Goal: Transaction & Acquisition: Book appointment/travel/reservation

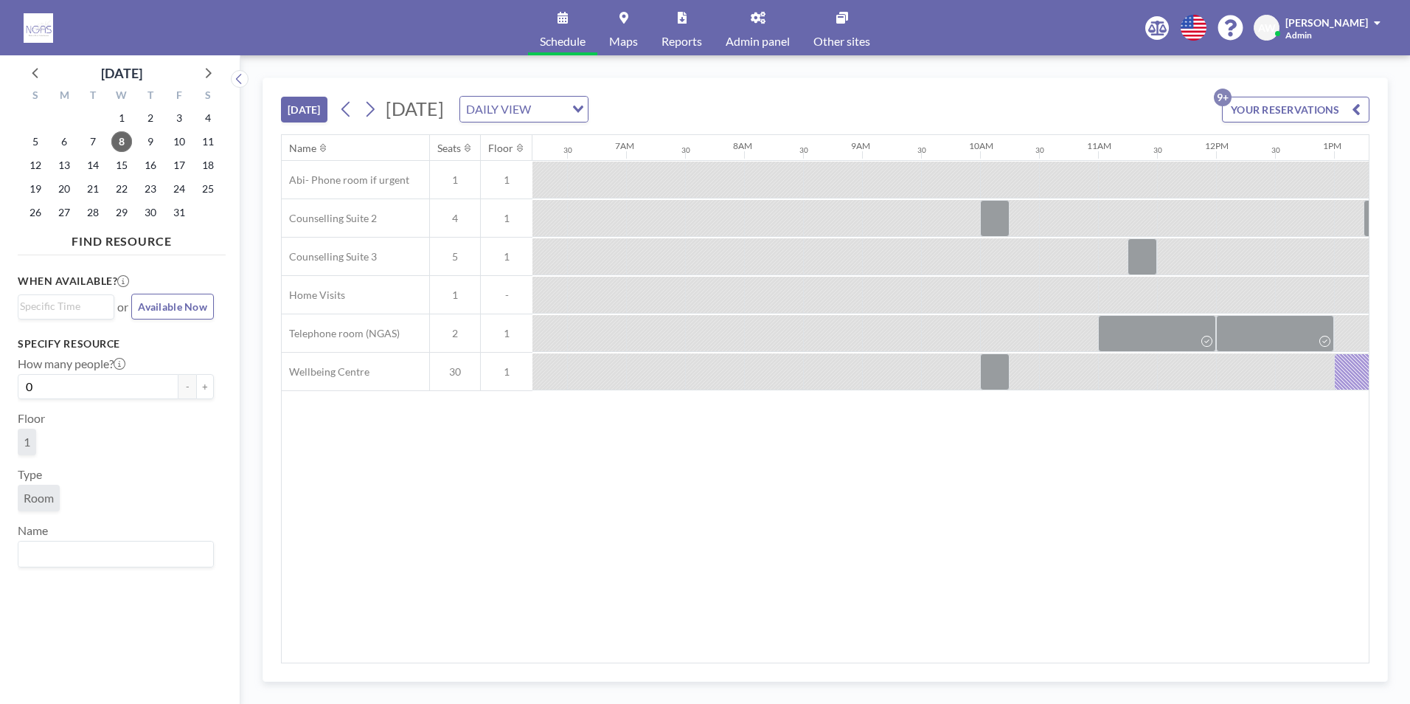
scroll to position [0, 1593]
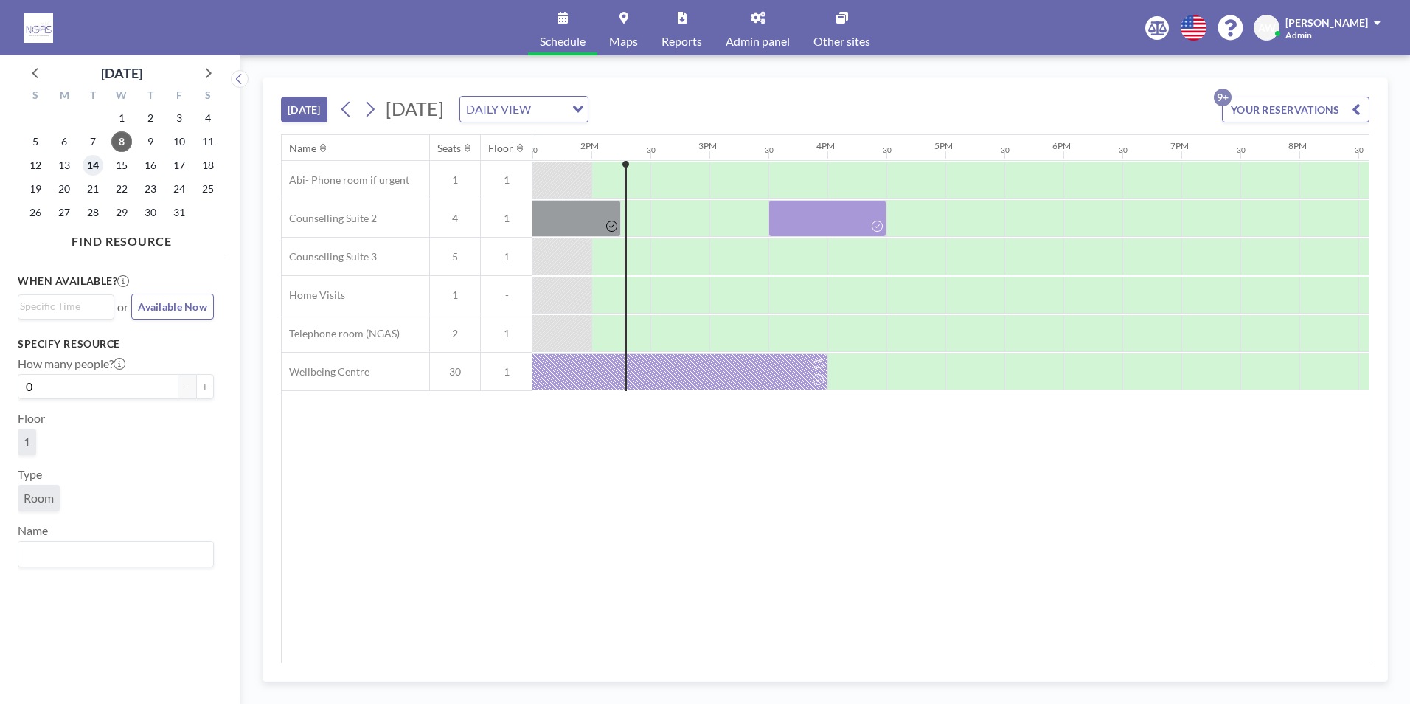
click at [88, 167] on span "14" at bounding box center [93, 165] width 21 height 21
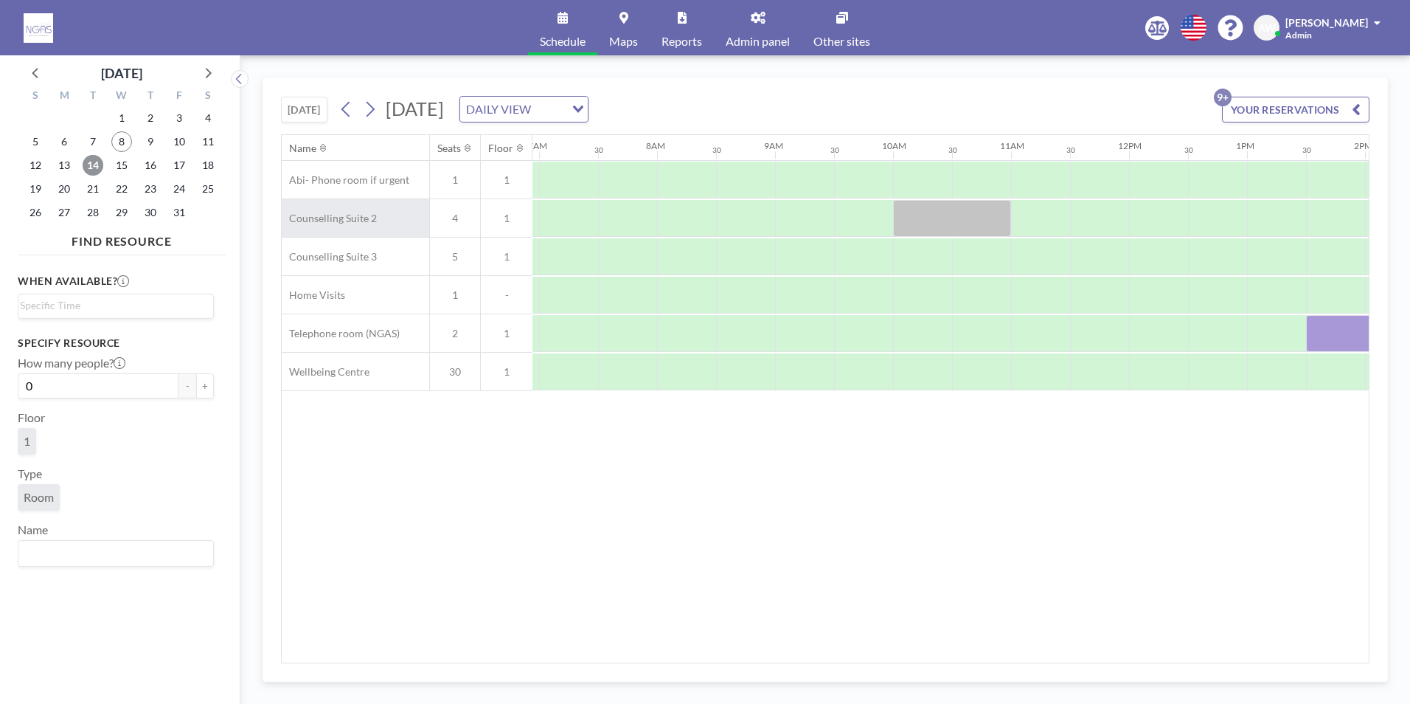
scroll to position [0, 885]
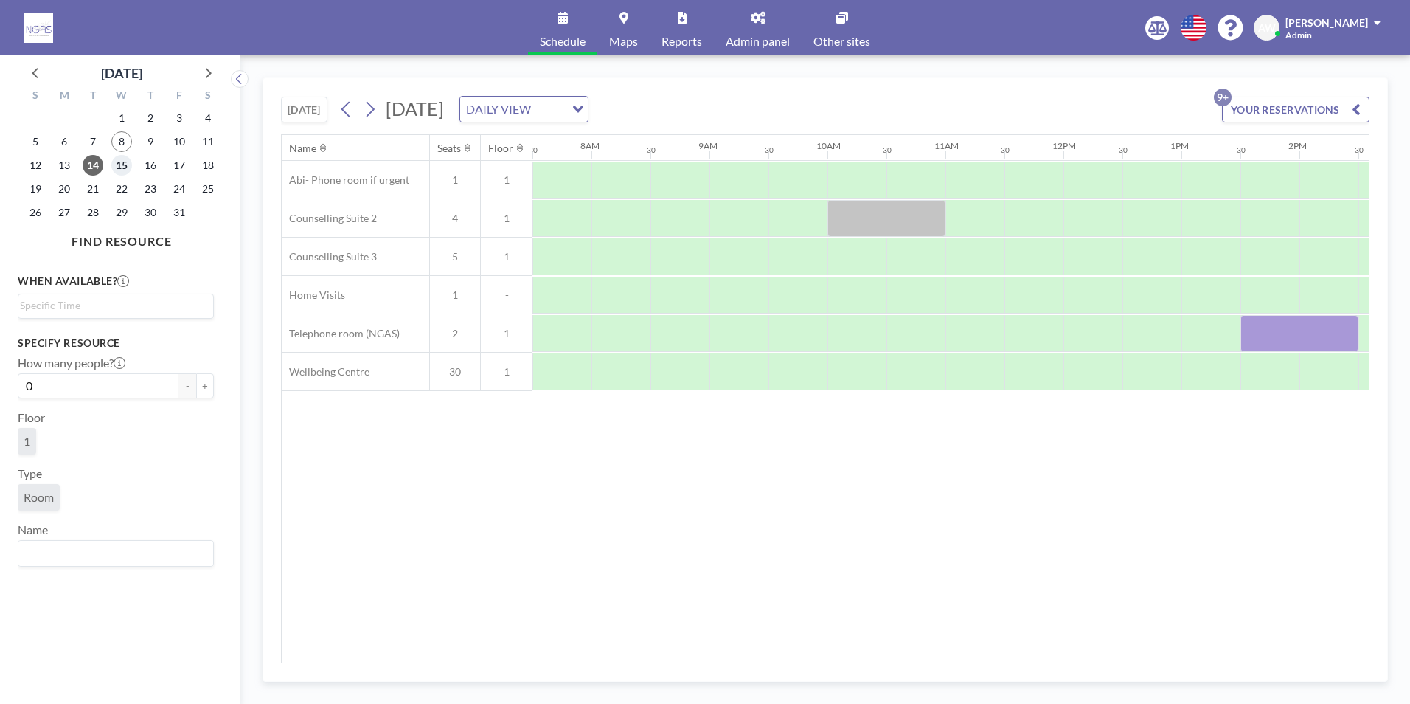
click at [122, 167] on span "15" at bounding box center [121, 165] width 21 height 21
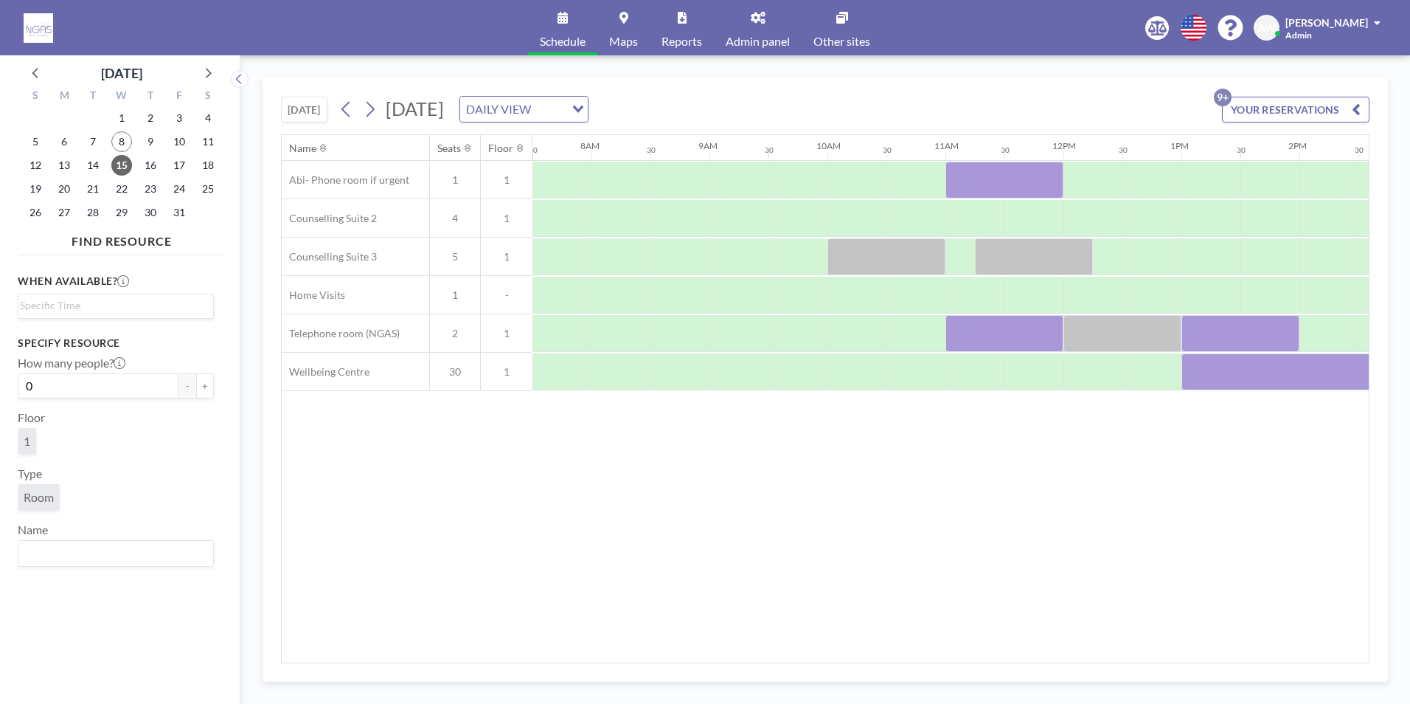
click at [883, 666] on div "TODAY Wednesday, October 15, 2025 DAILY VIEW Loading... YOUR RESERVATIONS 9+ Na…" at bounding box center [826, 379] width 1126 height 604
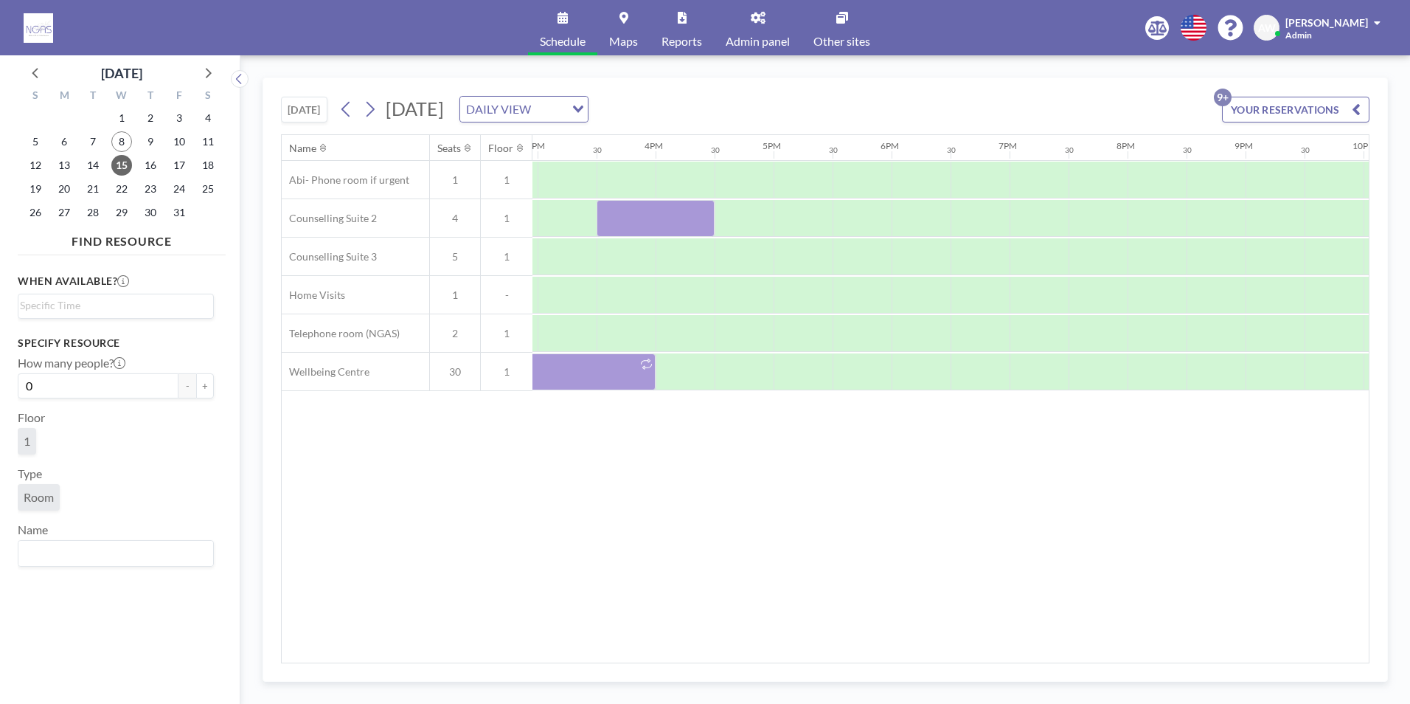
scroll to position [0, 1075]
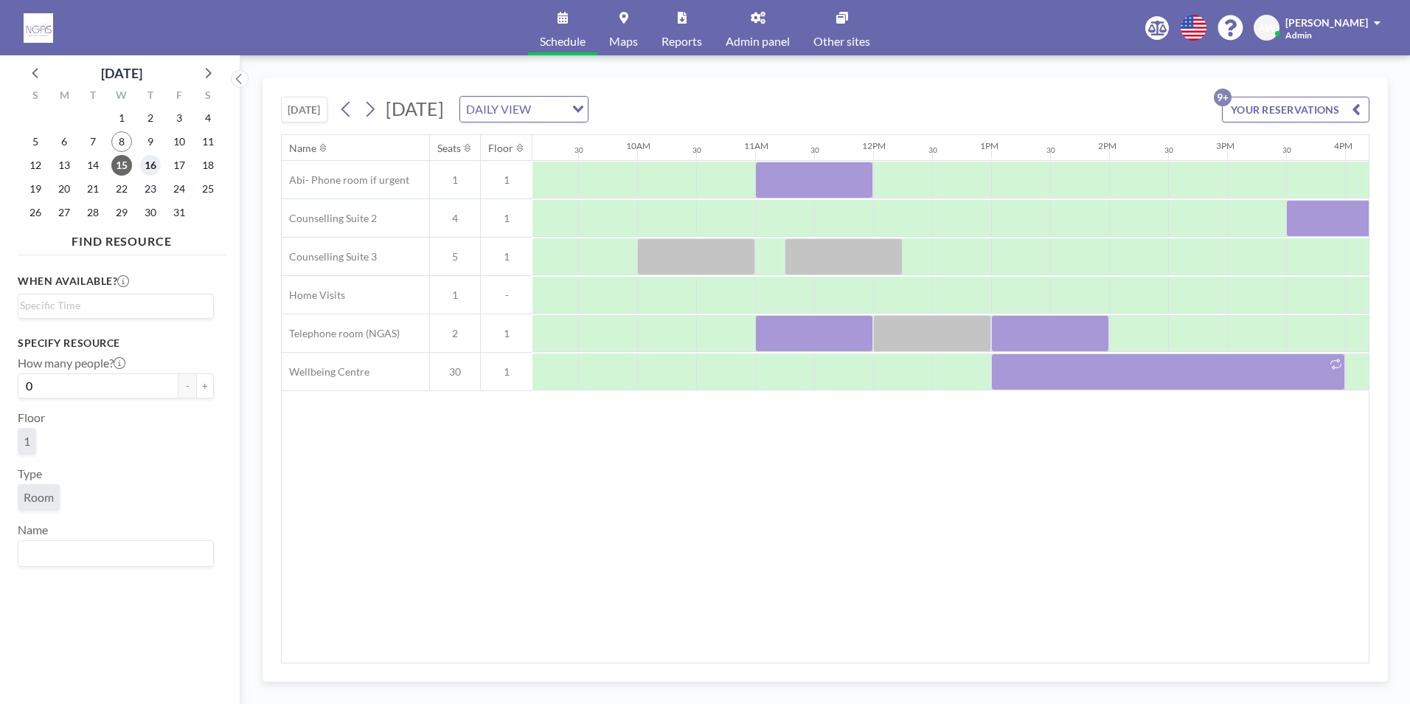
click at [155, 169] on span "16" at bounding box center [150, 165] width 21 height 21
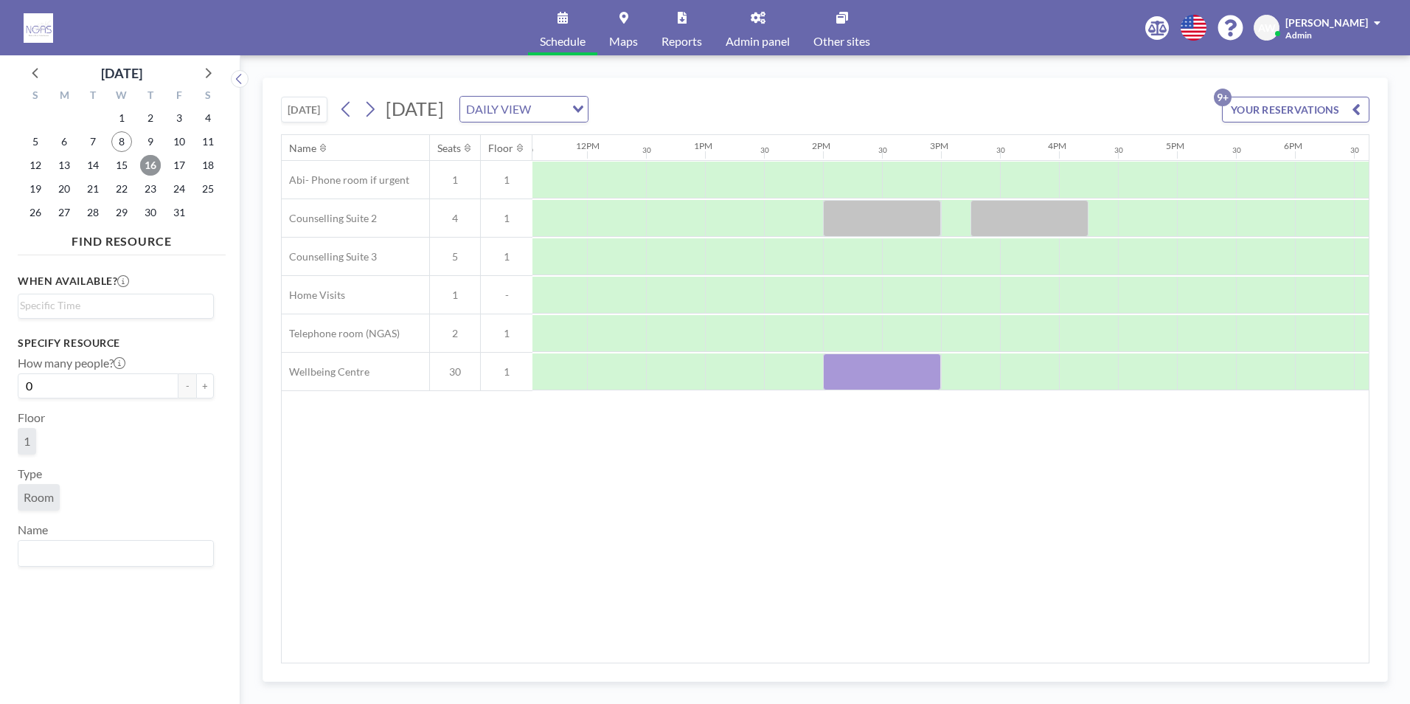
scroll to position [0, 1381]
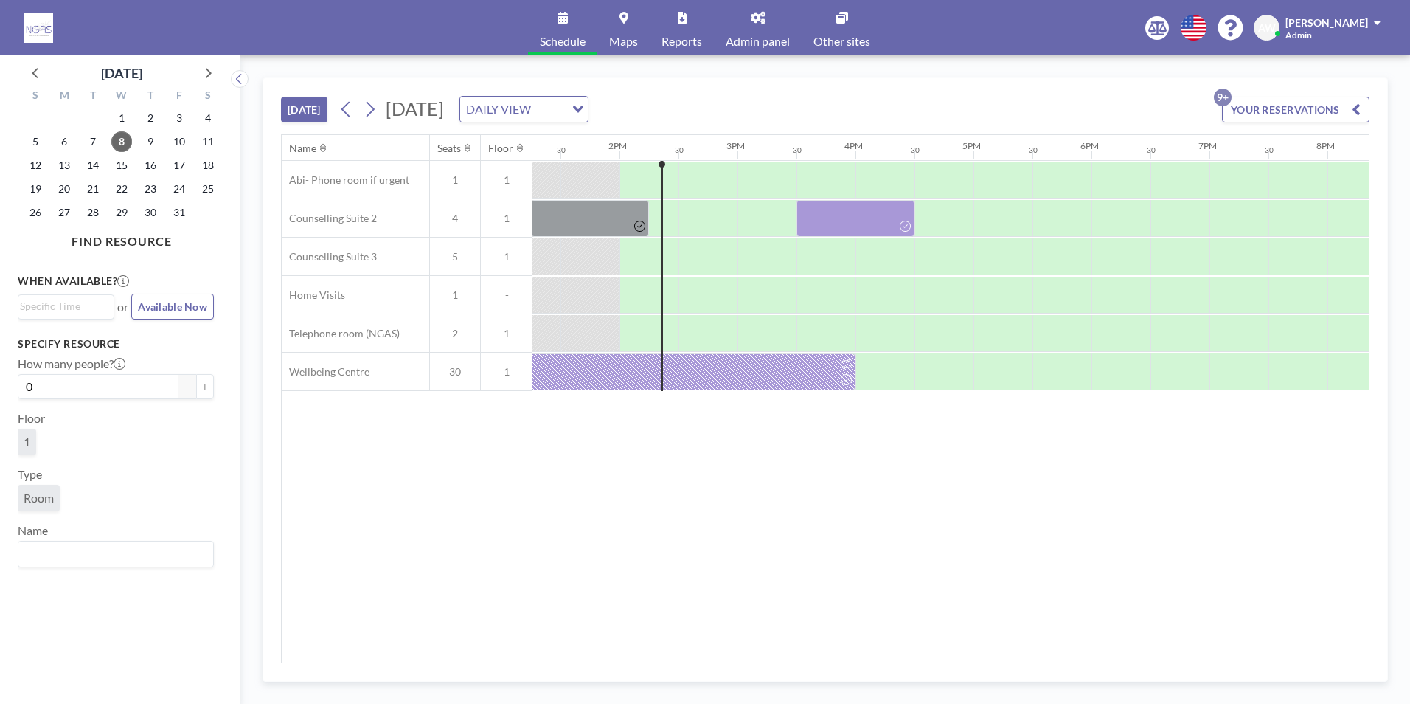
scroll to position [0, 1593]
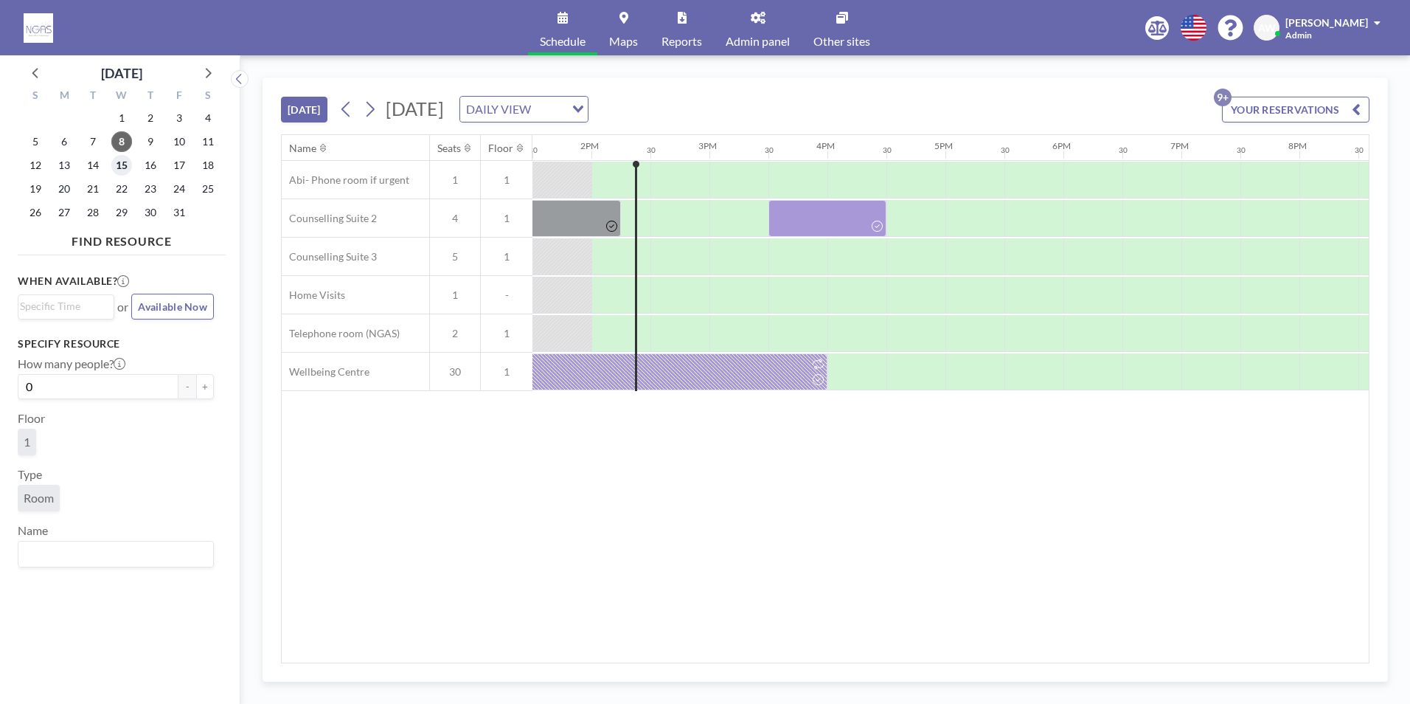
click at [128, 160] on span "15" at bounding box center [121, 165] width 21 height 21
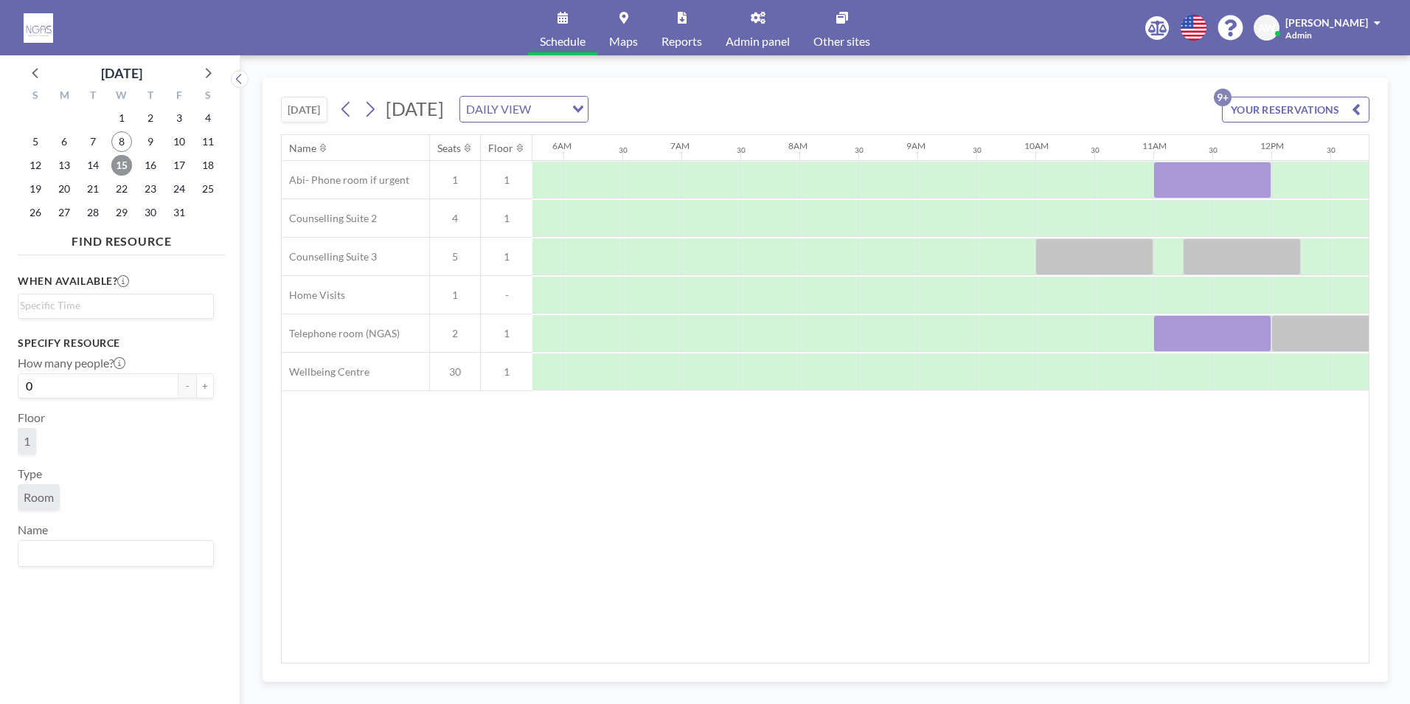
scroll to position [0, 885]
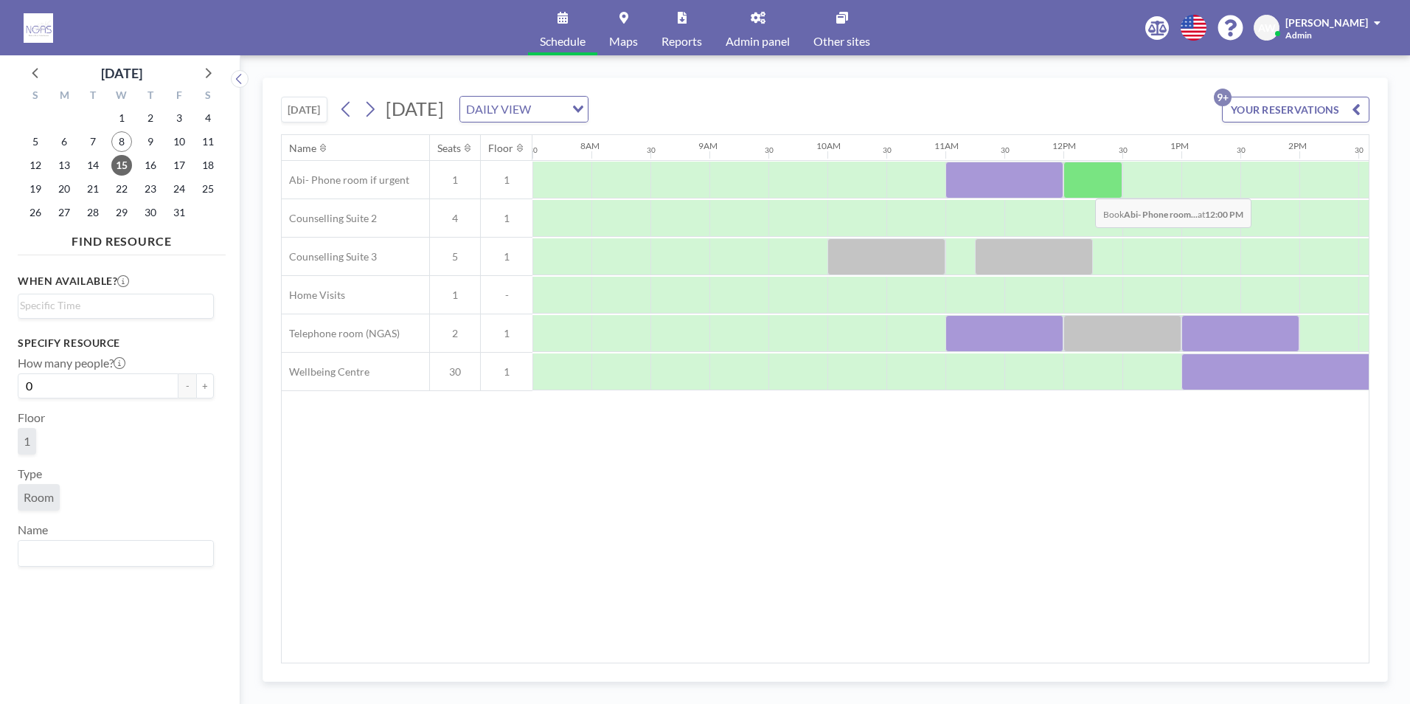
click at [1084, 187] on div at bounding box center [1093, 180] width 59 height 37
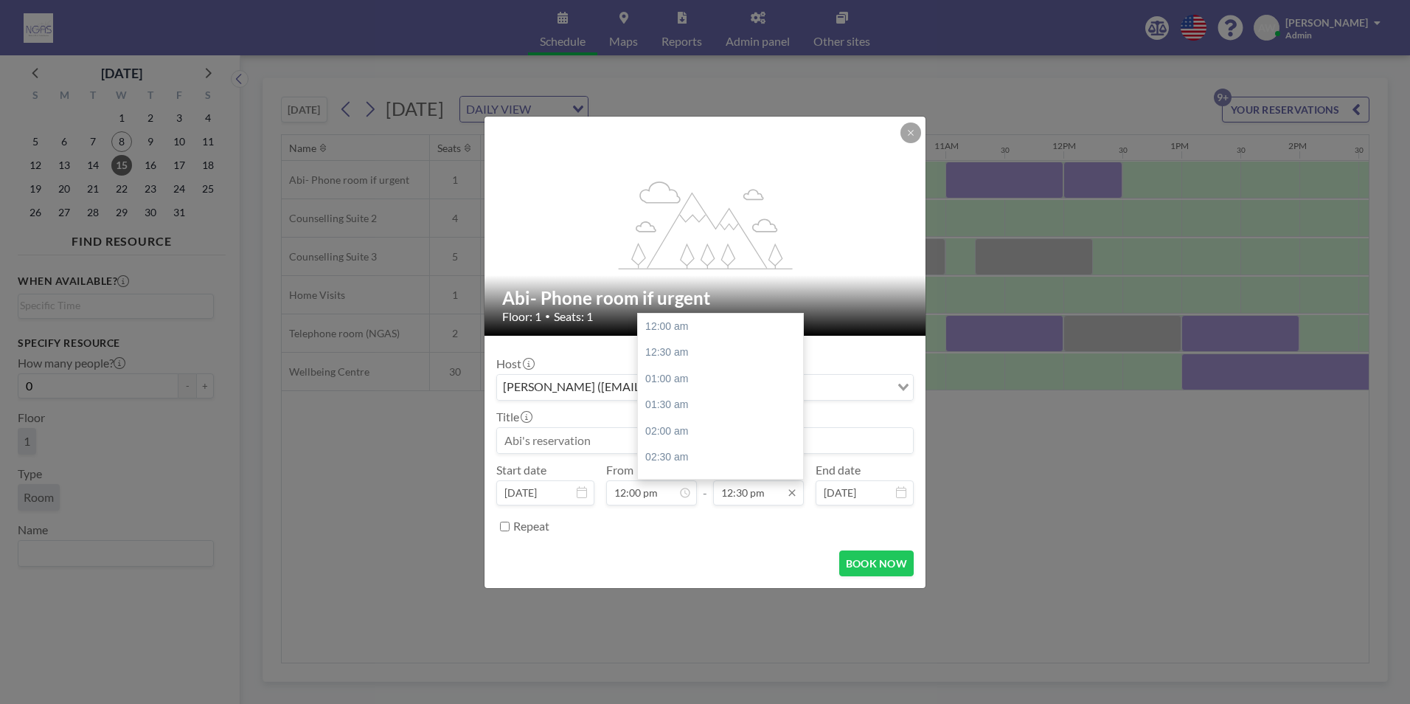
scroll to position [657, 0]
click at [689, 362] on div "01:00 pm" at bounding box center [724, 352] width 173 height 27
type input "01:00 pm"
click at [603, 455] on div "Host [PERSON_NAME] ([EMAIL_ADDRESS][DOMAIN_NAME]) Loading... Title Start date […" at bounding box center [705, 442] width 418 height 191
click at [601, 446] on input at bounding box center [705, 440] width 416 height 25
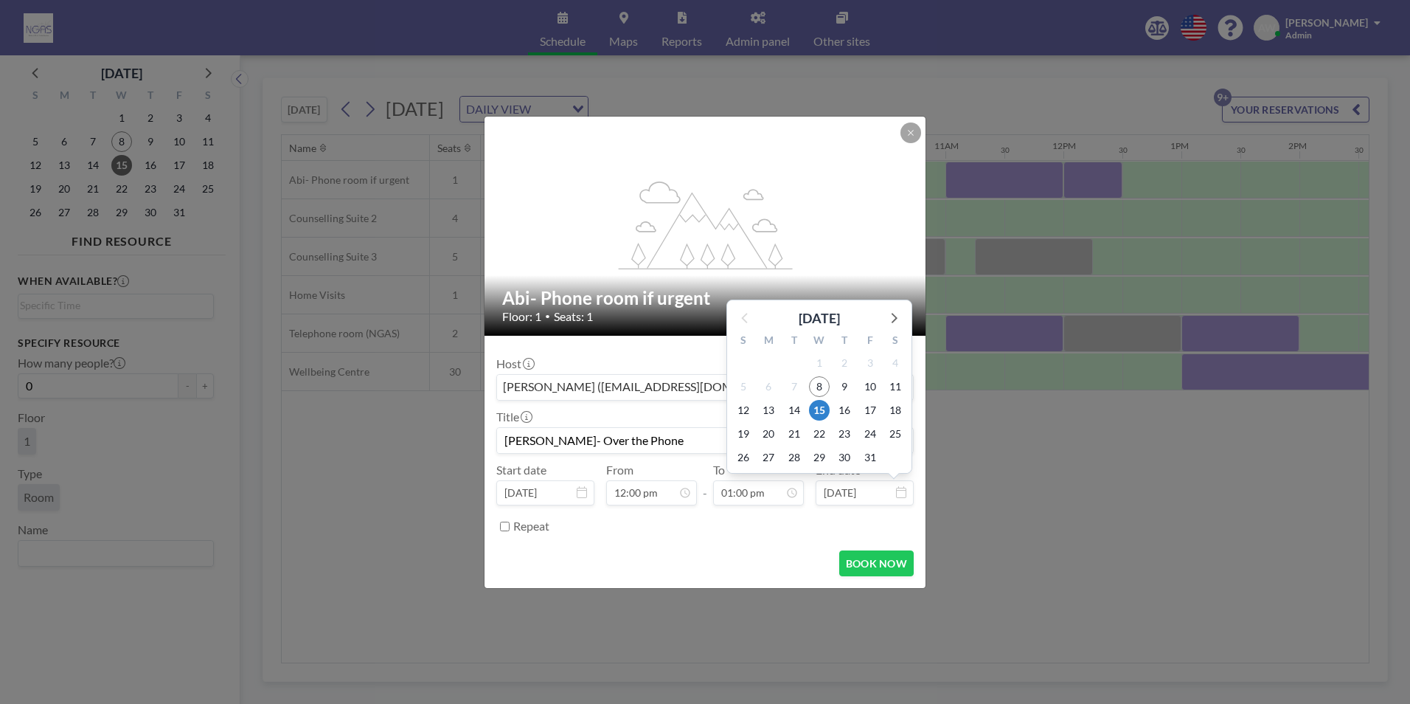
scroll to position [682, 0]
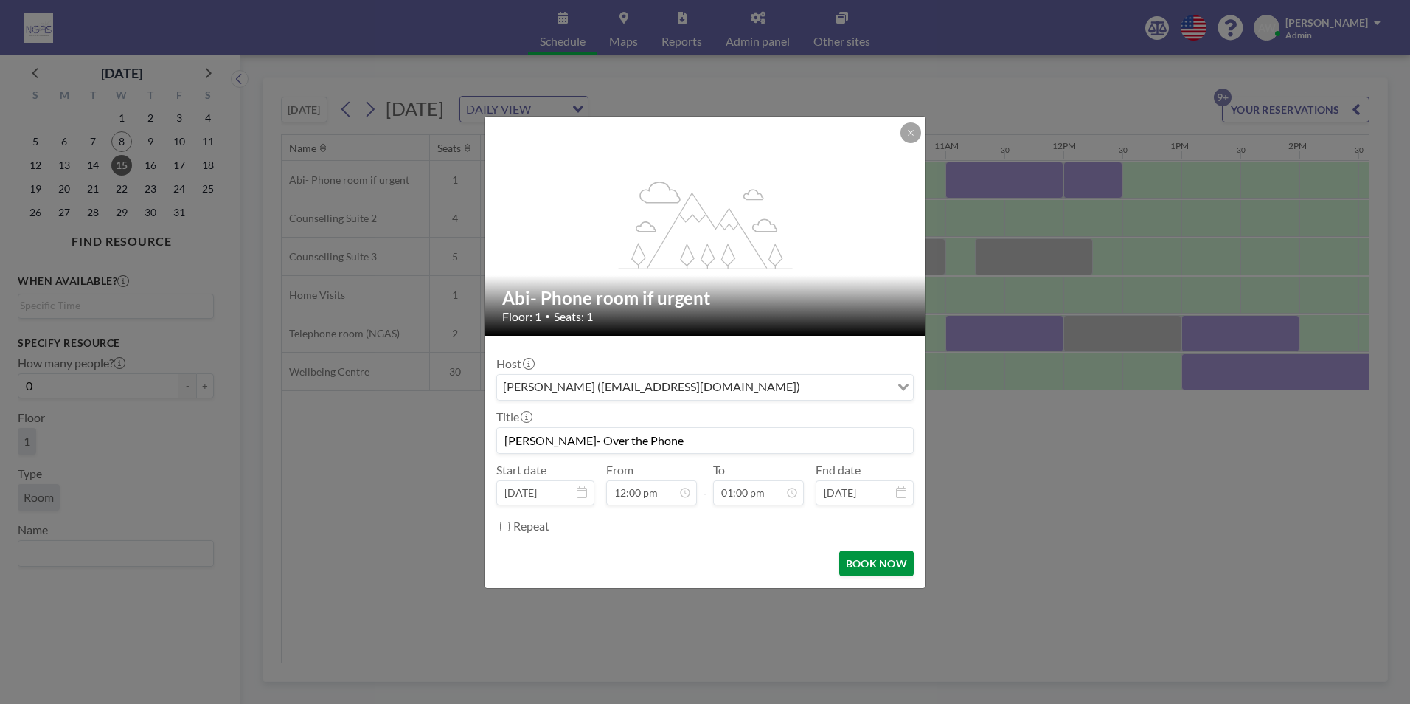
type input "[PERSON_NAME]- Over the Phone"
click at [879, 564] on button "BOOK NOW" at bounding box center [876, 563] width 75 height 26
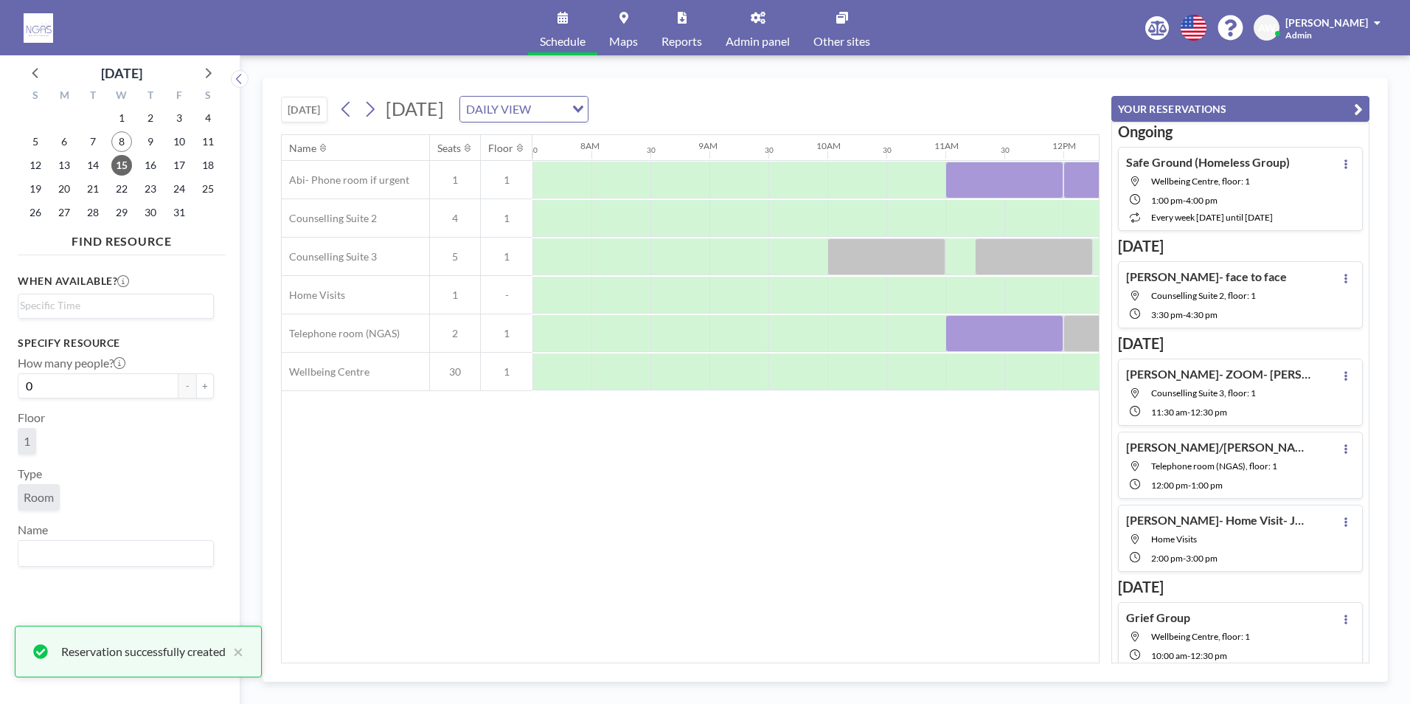
click at [707, 488] on div "Name Seats Floor 12AM 30 1AM 30 2AM 30 3AM 30 4AM 30 5AM 30 6AM 30 7AM 30 8AM 3…" at bounding box center [690, 398] width 817 height 527
click at [55, 164] on span "13" at bounding box center [64, 165] width 21 height 21
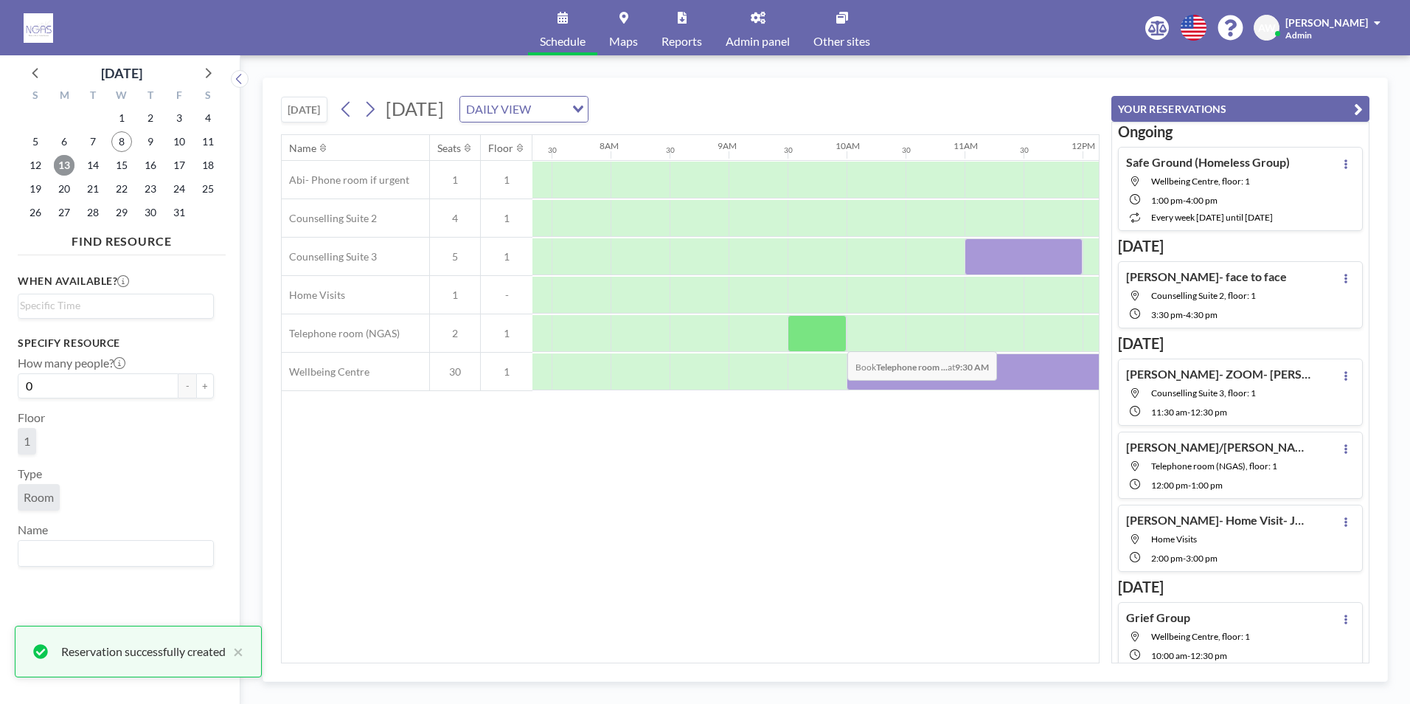
scroll to position [0, 885]
